Goal: Find contact information: Find contact information

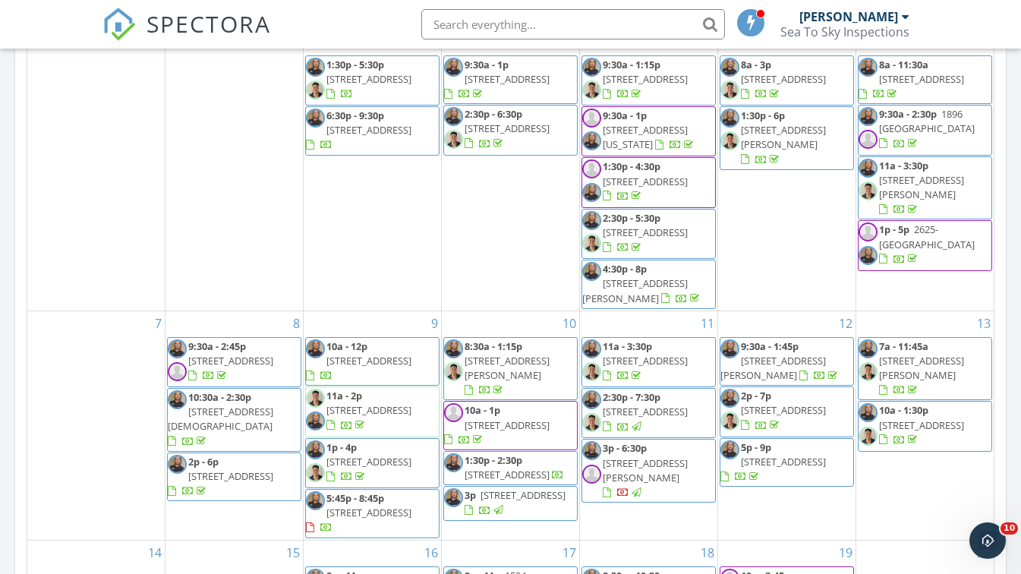
scroll to position [817, 0]
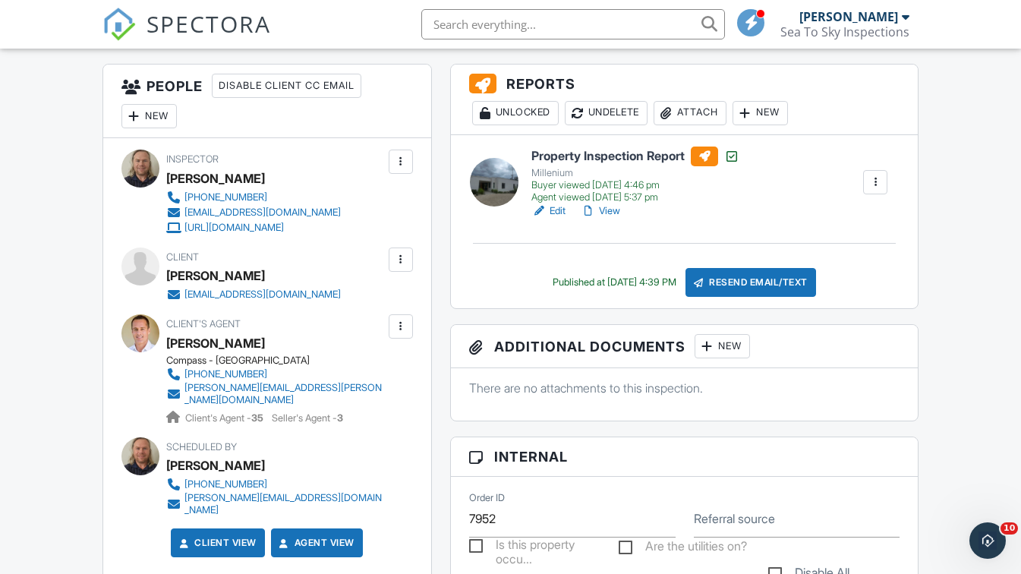
scroll to position [383, 0]
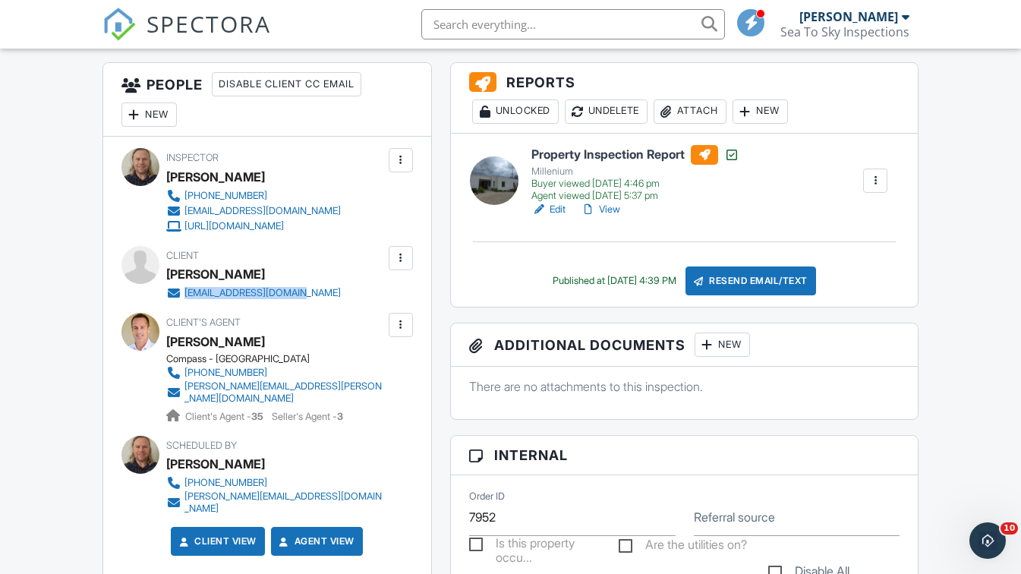
drag, startPoint x: 323, startPoint y: 291, endPoint x: 184, endPoint y: 298, distance: 139.1
click at [184, 298] on div "Client Jillian Spear jbsx2spector@gmail.com" at bounding box center [290, 273] width 248 height 55
copy div "jbsx2spector@gmail.com"
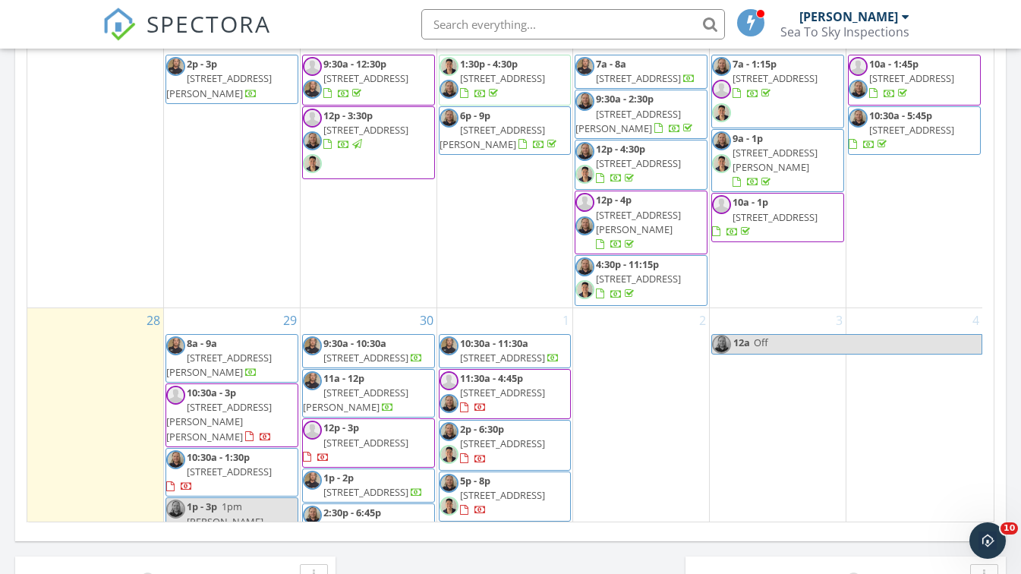
scroll to position [793, 0]
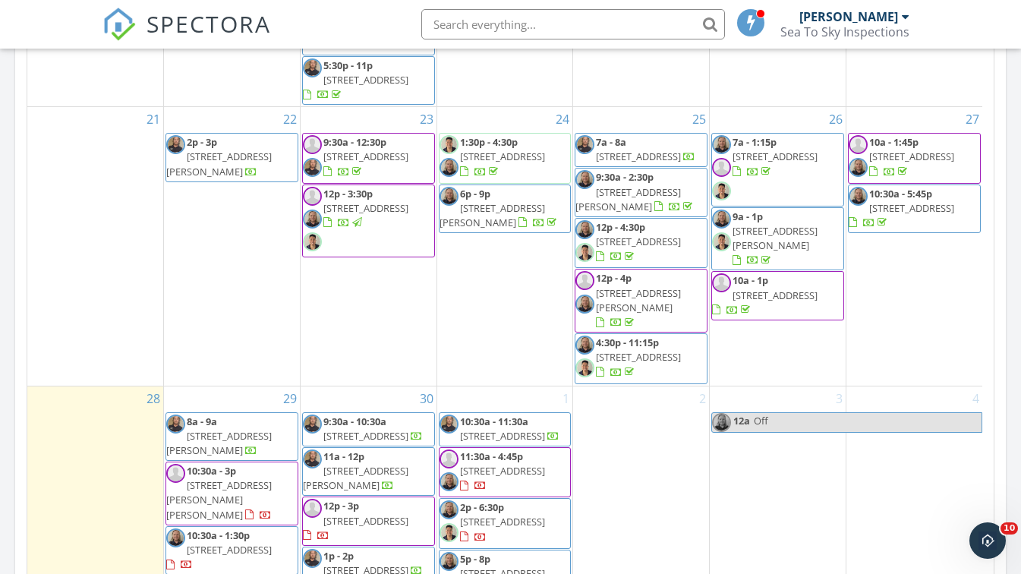
drag, startPoint x: 710, startPoint y: 346, endPoint x: 680, endPoint y: 374, distance: 40.8
click at [680, 364] on span "[STREET_ADDRESS]" at bounding box center [638, 357] width 85 height 14
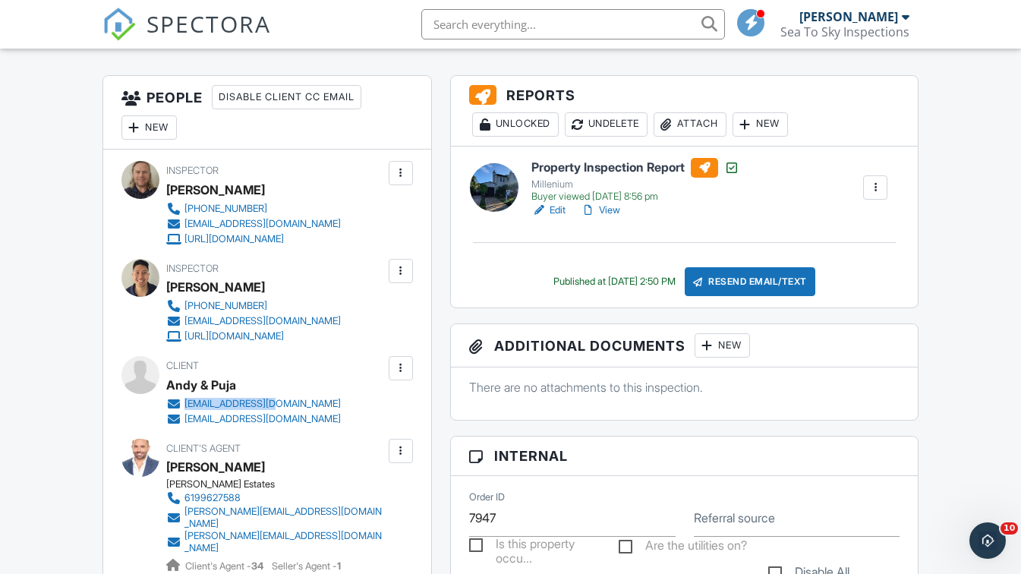
drag, startPoint x: 343, startPoint y: 406, endPoint x: 186, endPoint y: 408, distance: 157.2
click at [186, 408] on div "Client Andy & Puja aroch84@yahoo.com pujavora2317@gmail.com" at bounding box center [290, 391] width 248 height 70
copy div "aroch84@yahoo.com"
drag, startPoint x: 355, startPoint y: 421, endPoint x: 186, endPoint y: 425, distance: 169.4
click at [186, 425] on div "Client Andy & Puja aroch84@yahoo.com pujavora2317@gmail.com" at bounding box center [290, 391] width 248 height 70
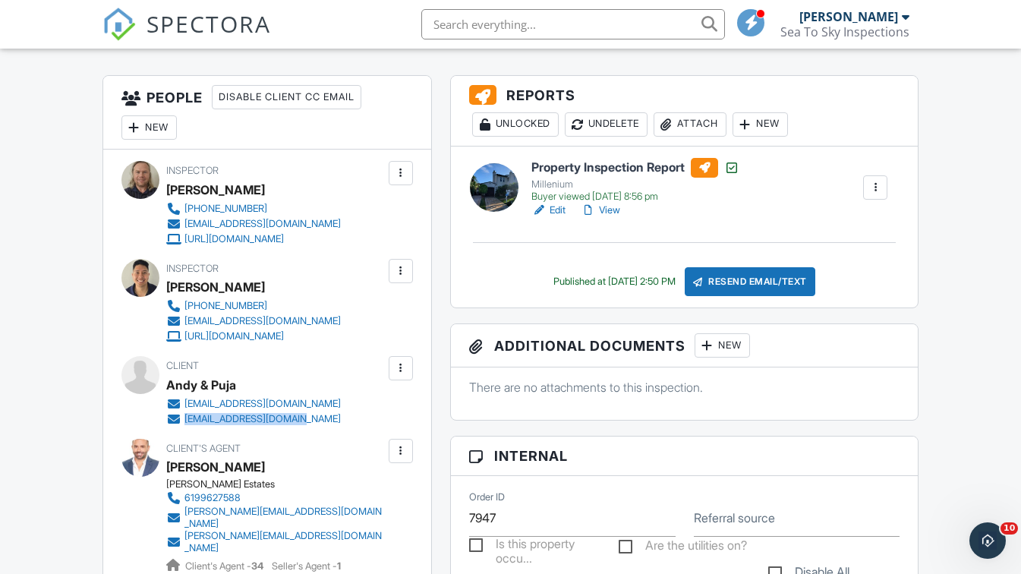
copy div "pujavora2317@gmail.com"
